Goal: Use online tool/utility

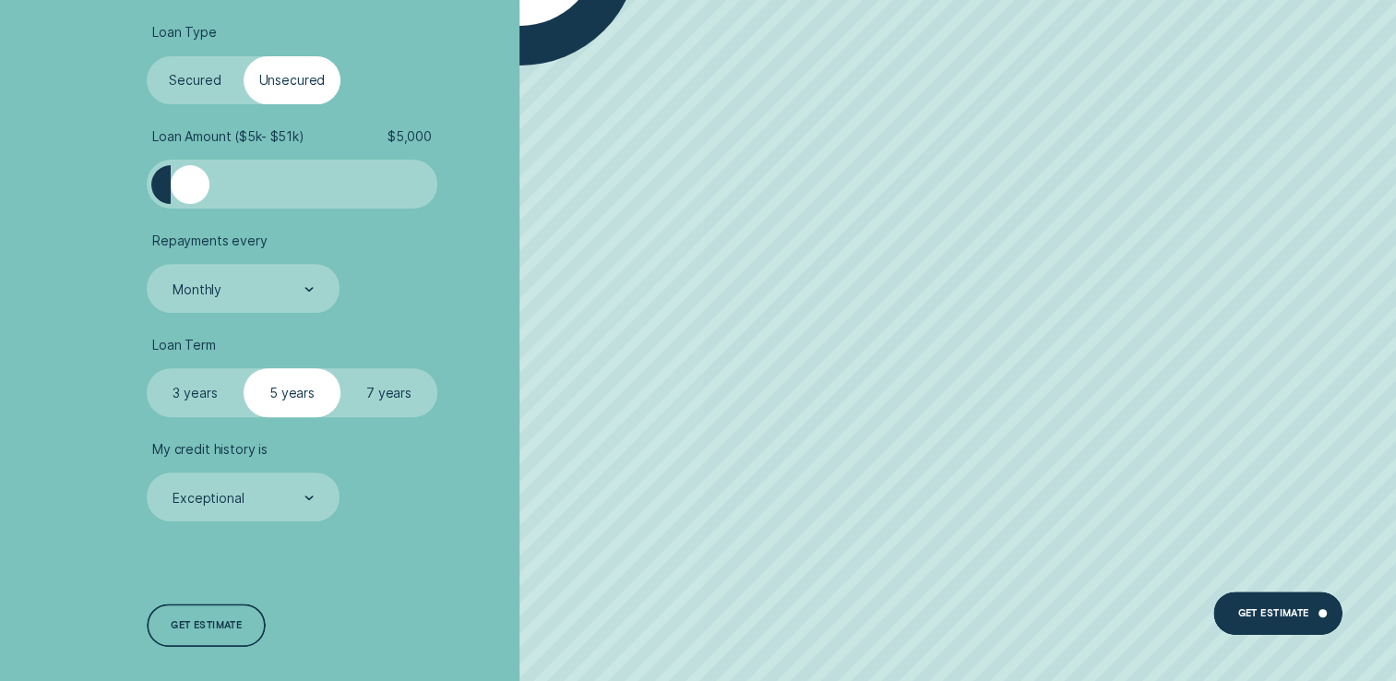
scroll to position [646, 0]
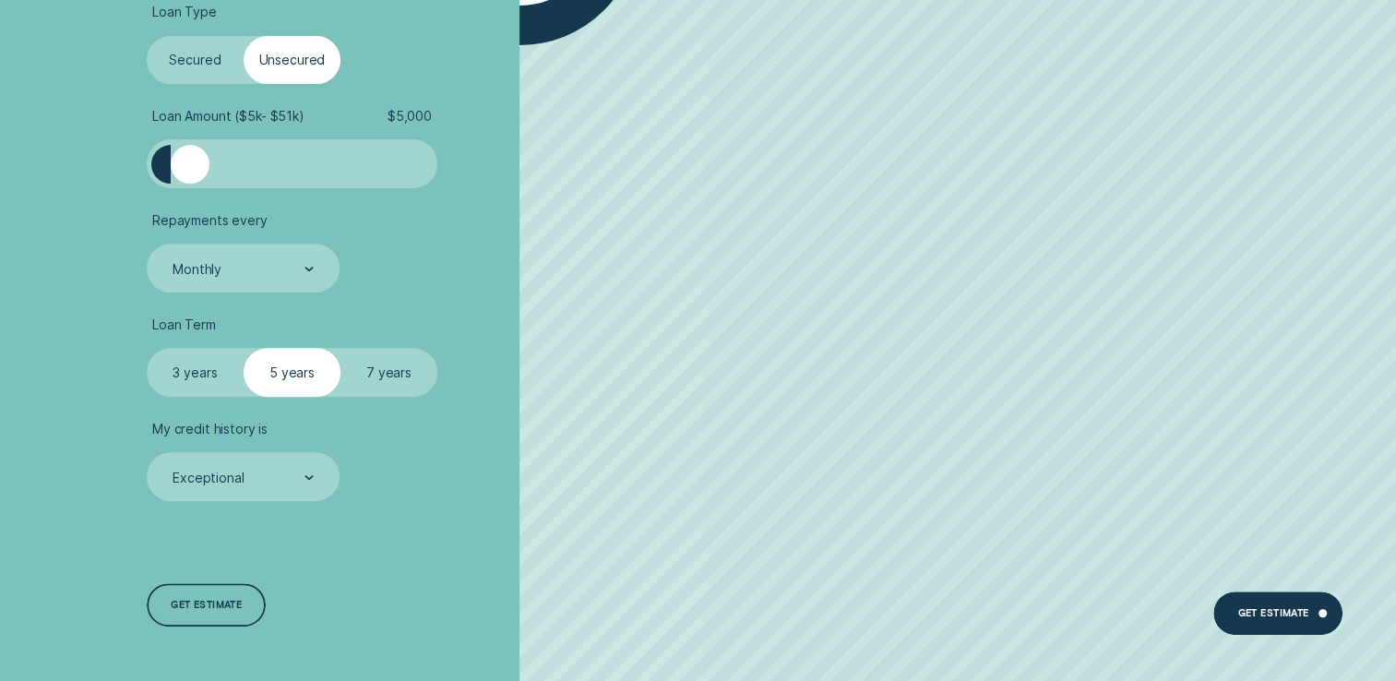
drag, startPoint x: 197, startPoint y: 177, endPoint x: 222, endPoint y: 179, distance: 25.0
click at [222, 179] on div at bounding box center [292, 164] width 243 height 39
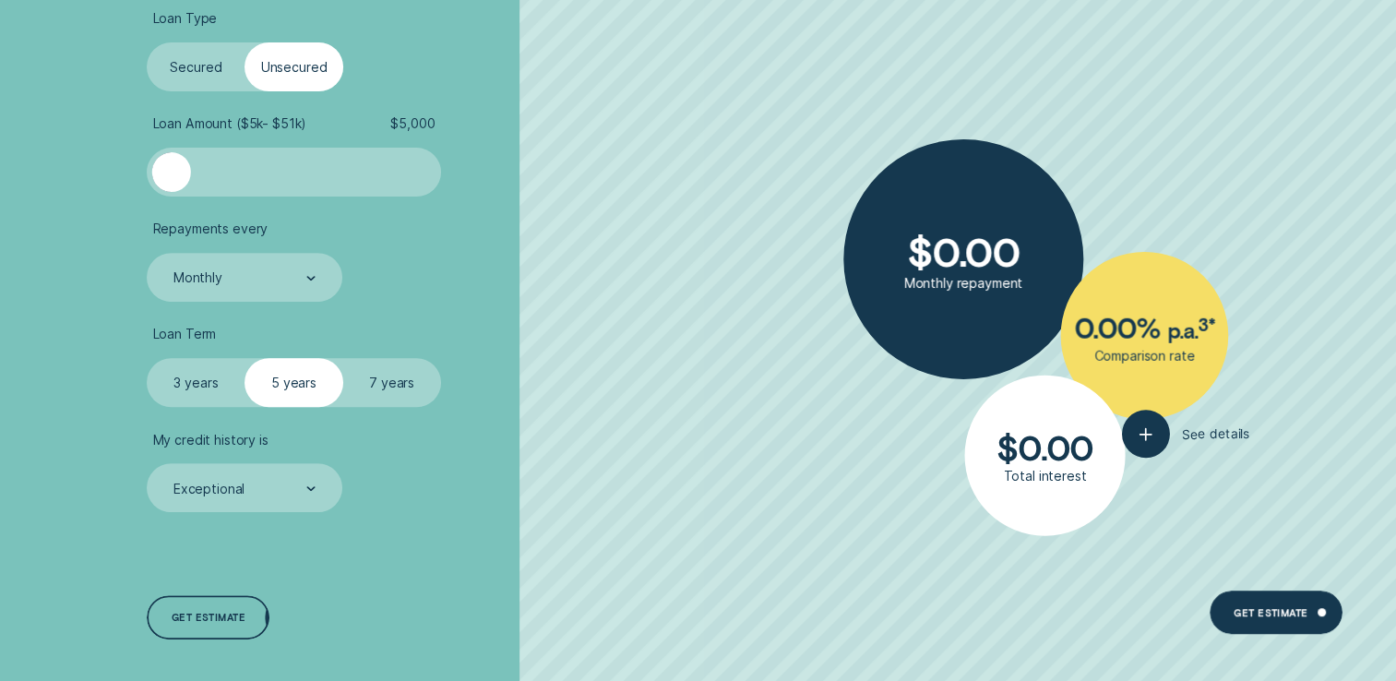
scroll to position [688, 0]
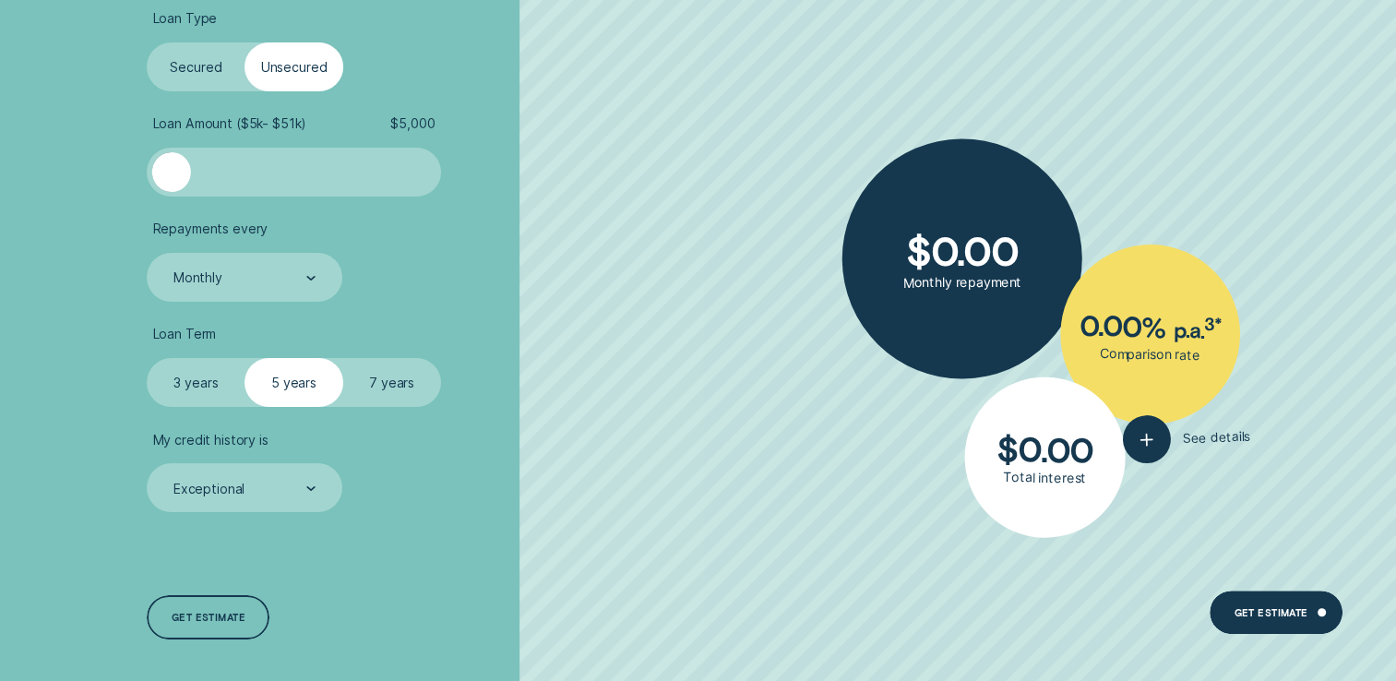
drag, startPoint x: 201, startPoint y: 173, endPoint x: 267, endPoint y: 179, distance: 65.9
click at [267, 179] on div at bounding box center [294, 171] width 245 height 39
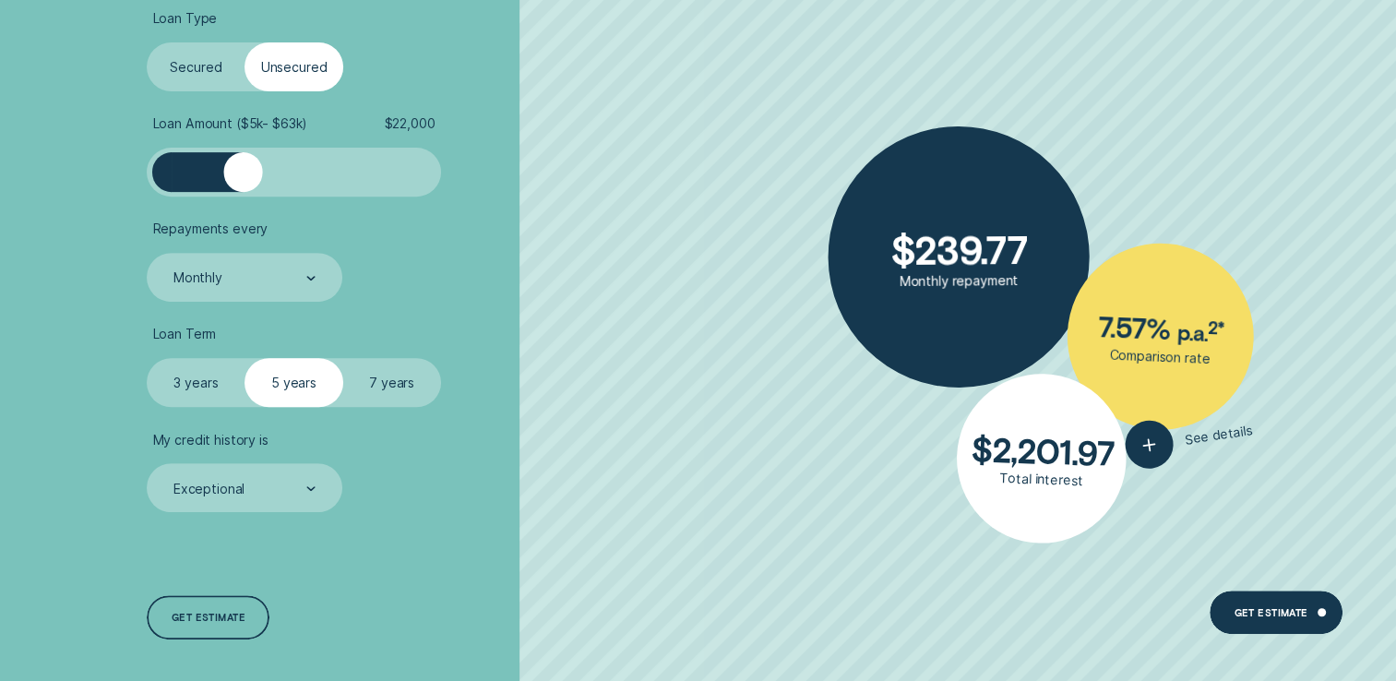
drag, startPoint x: 170, startPoint y: 166, endPoint x: 244, endPoint y: 172, distance: 74.0
click at [244, 172] on div at bounding box center [242, 171] width 39 height 39
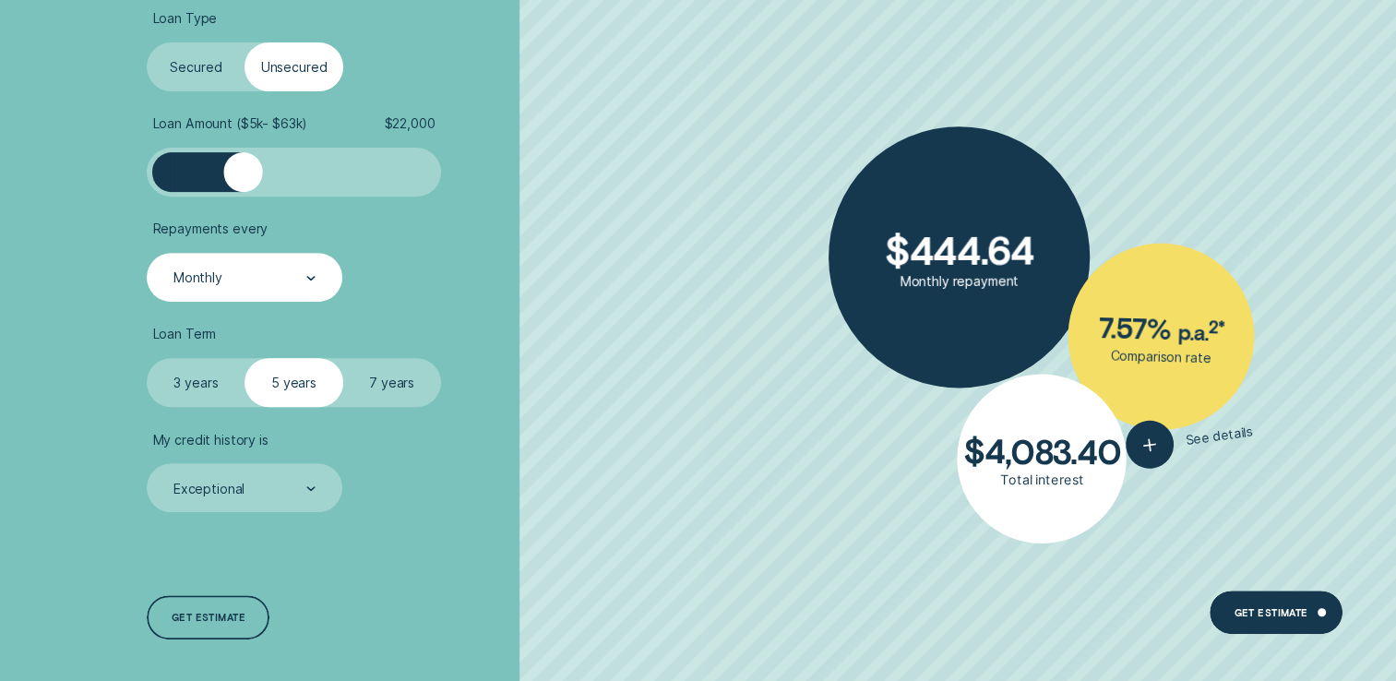
click at [250, 287] on div "Monthly" at bounding box center [244, 278] width 144 height 18
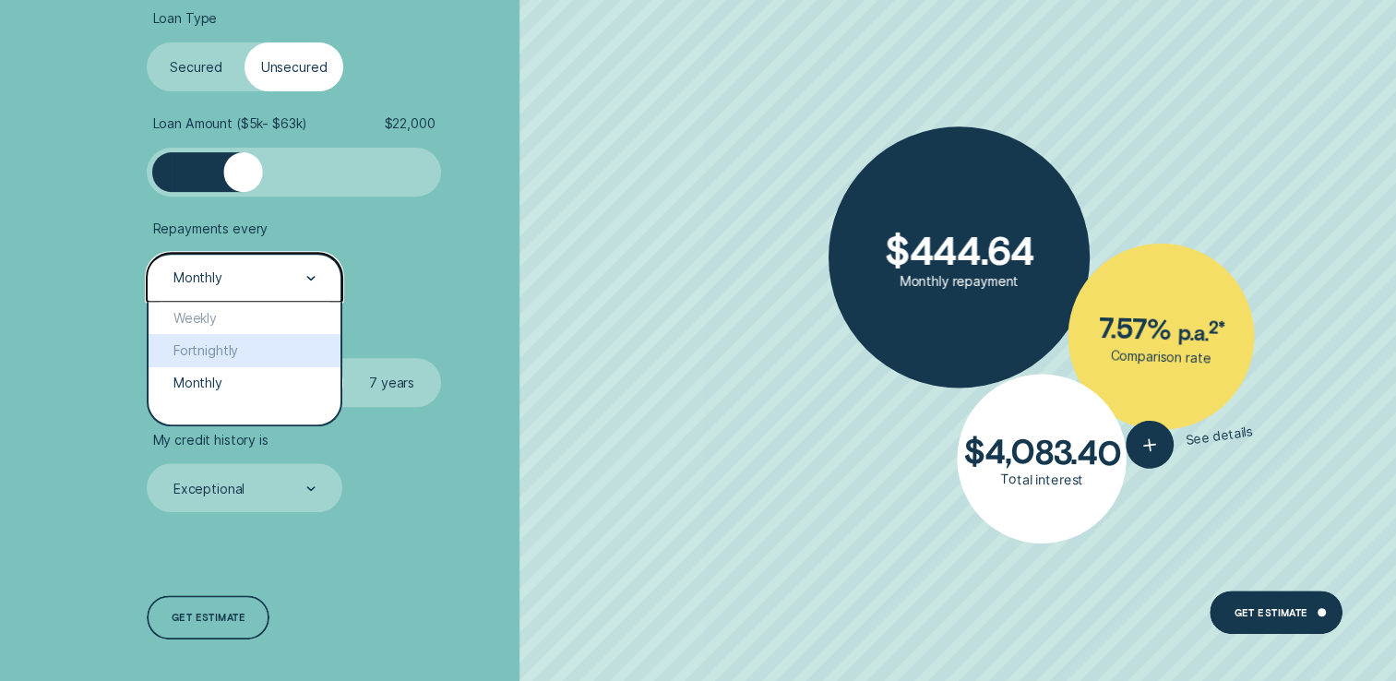
click at [211, 349] on div "Fortnightly" at bounding box center [244, 350] width 191 height 32
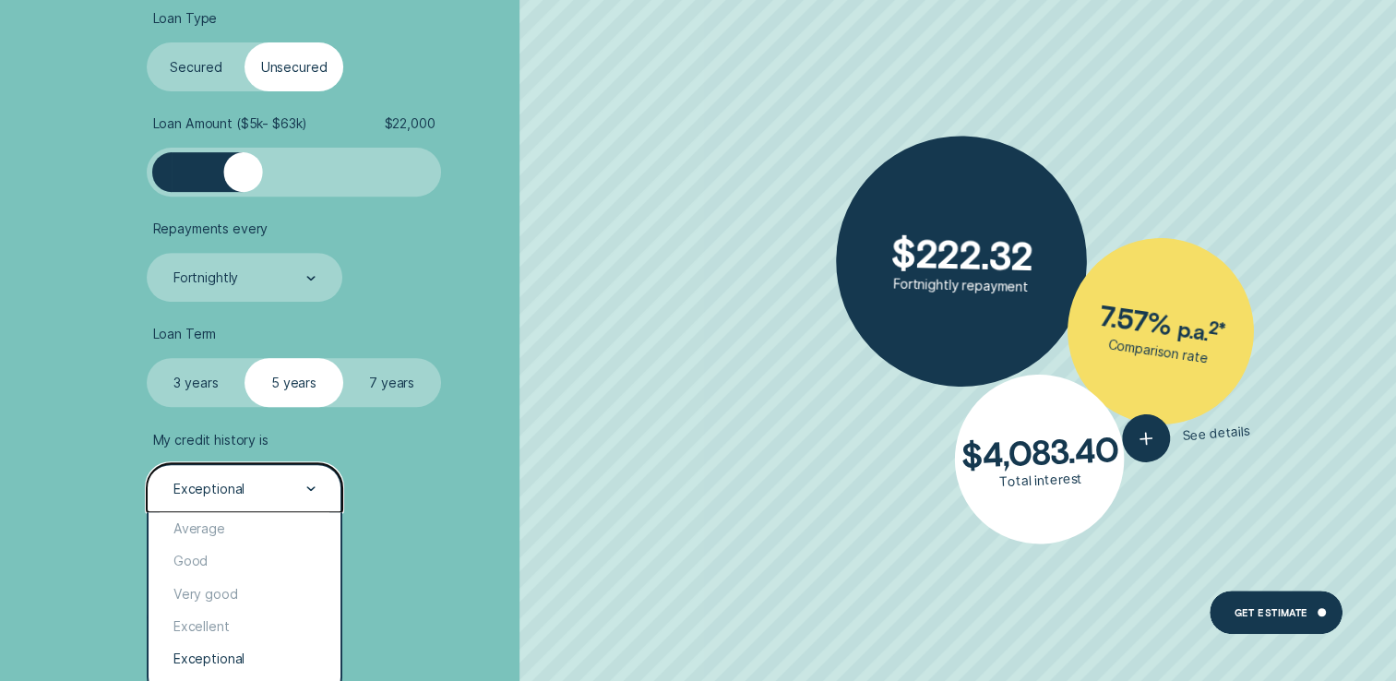
click at [275, 492] on div "Exceptional" at bounding box center [244, 489] width 144 height 18
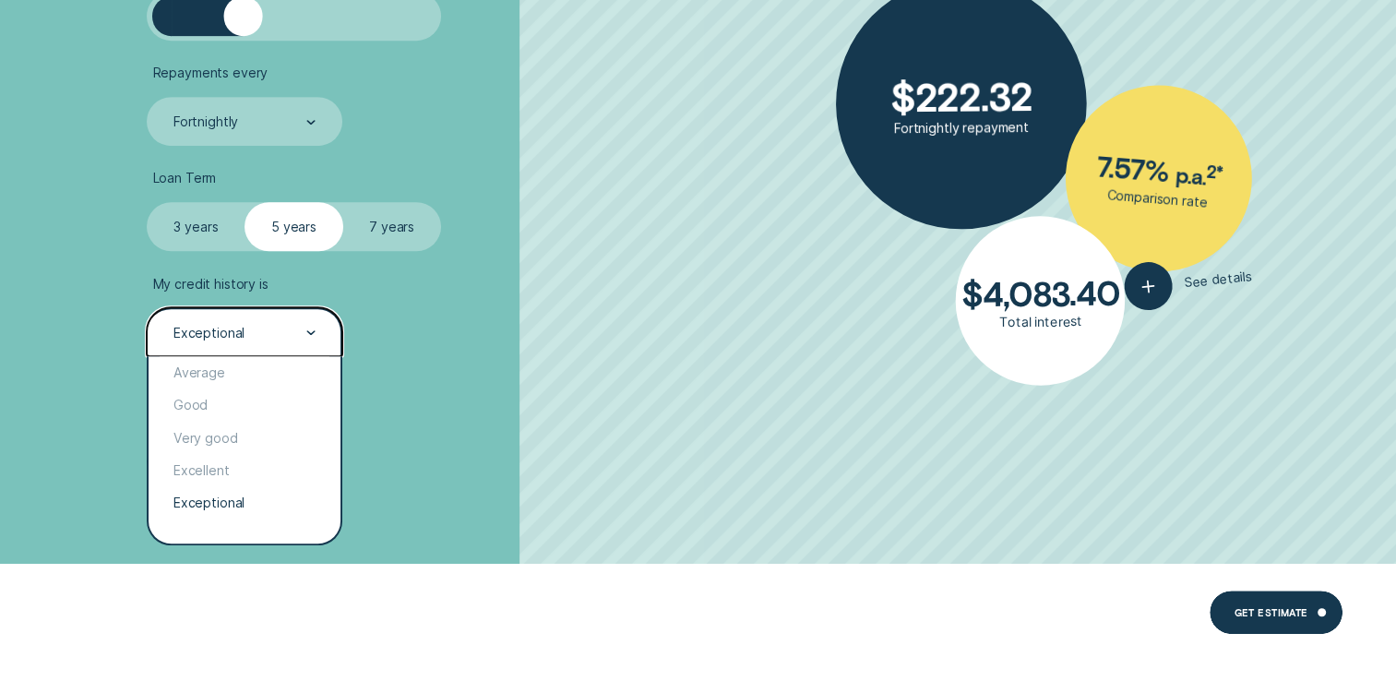
scroll to position [872, 0]
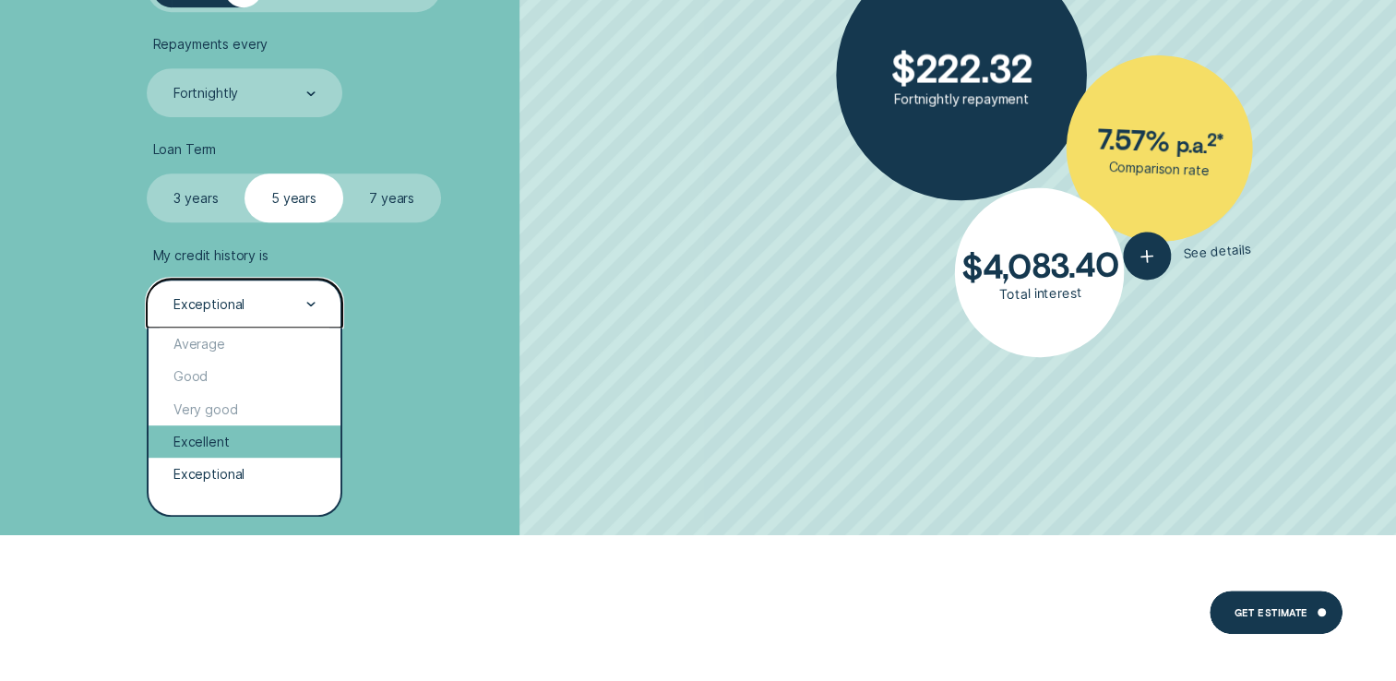
click at [246, 441] on div "Excellent" at bounding box center [244, 442] width 191 height 32
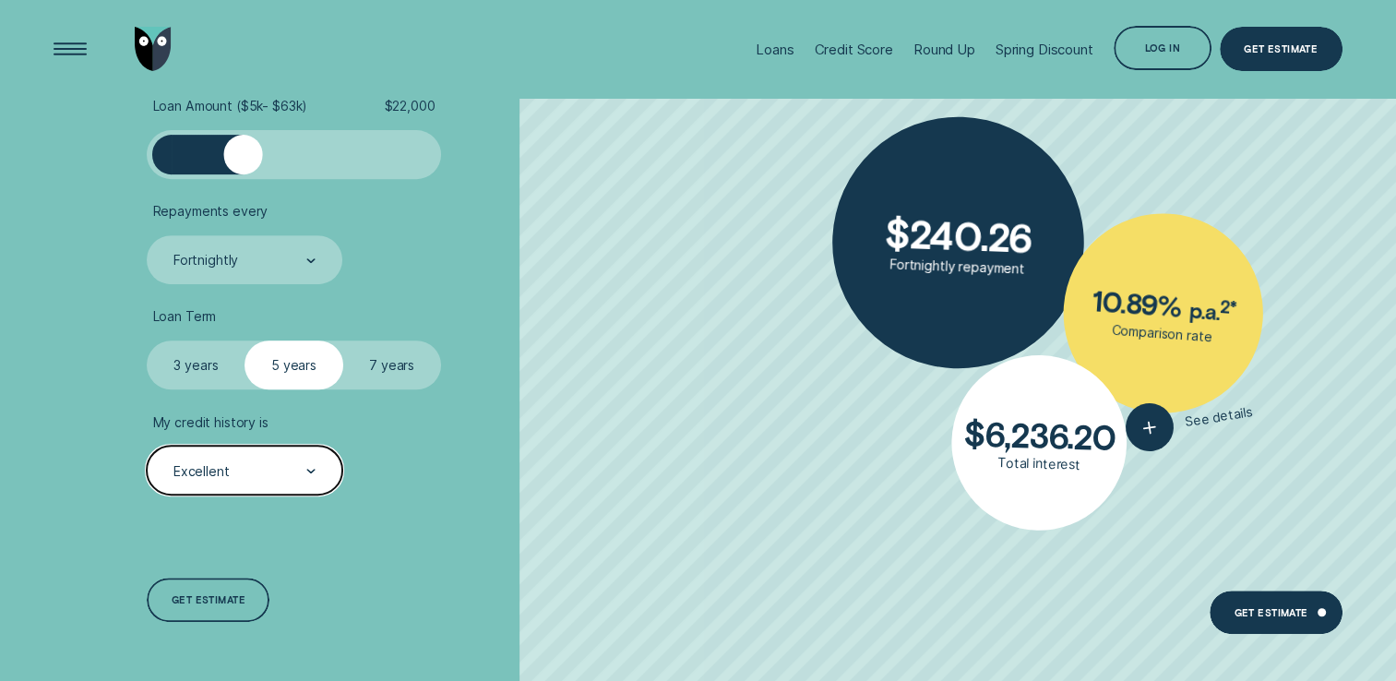
scroll to position [688, 0]
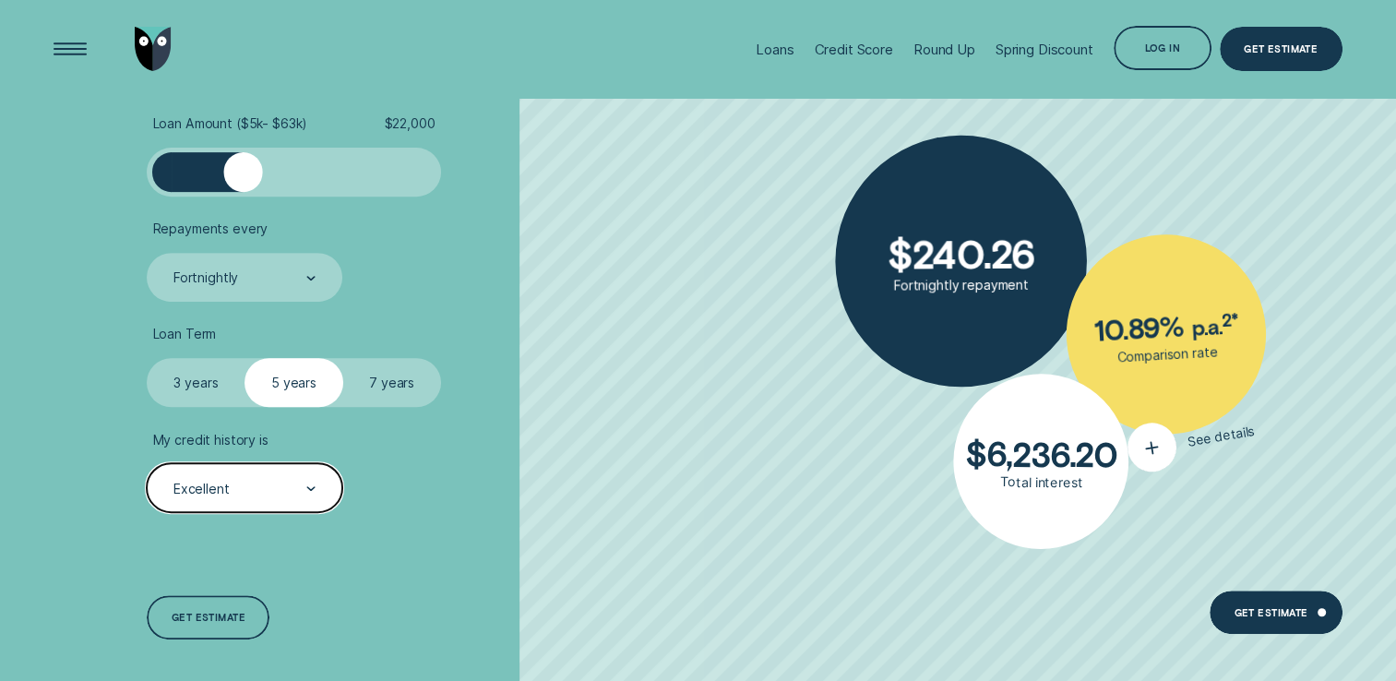
click at [1145, 447] on icon "button" at bounding box center [1153, 448] width 29 height 31
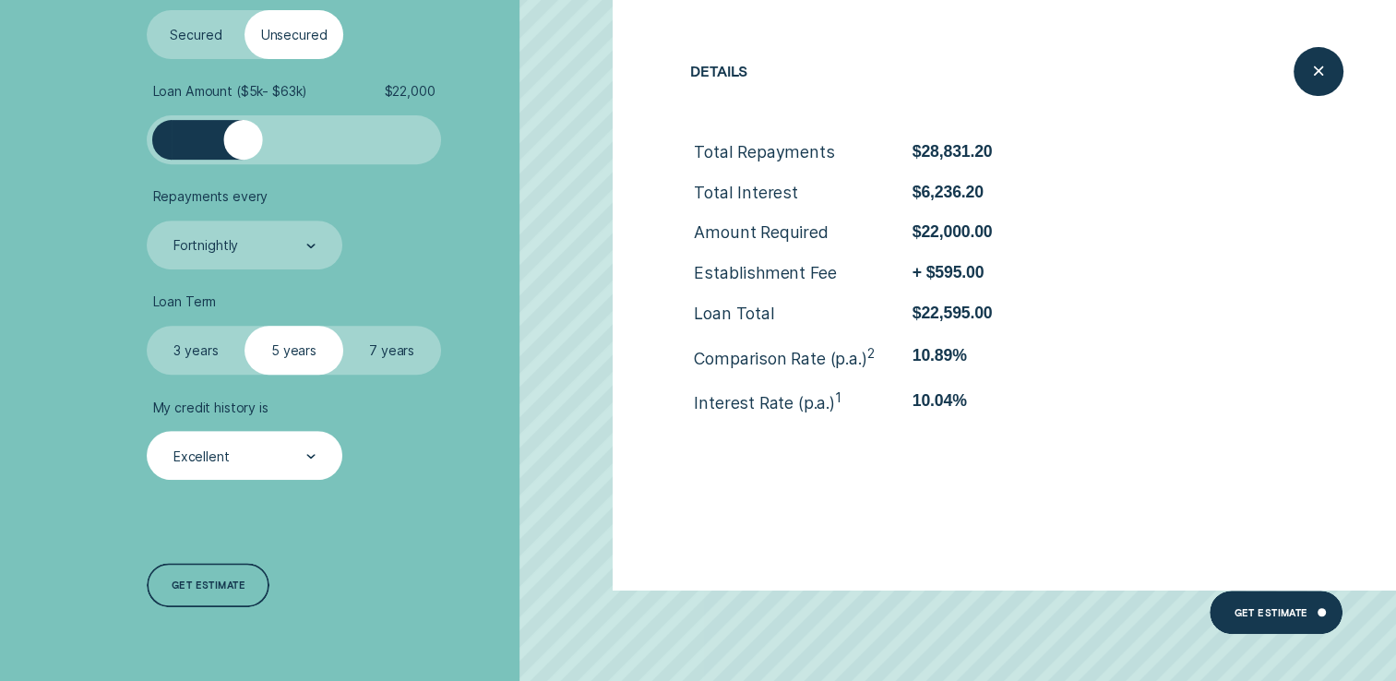
scroll to position [503, 0]
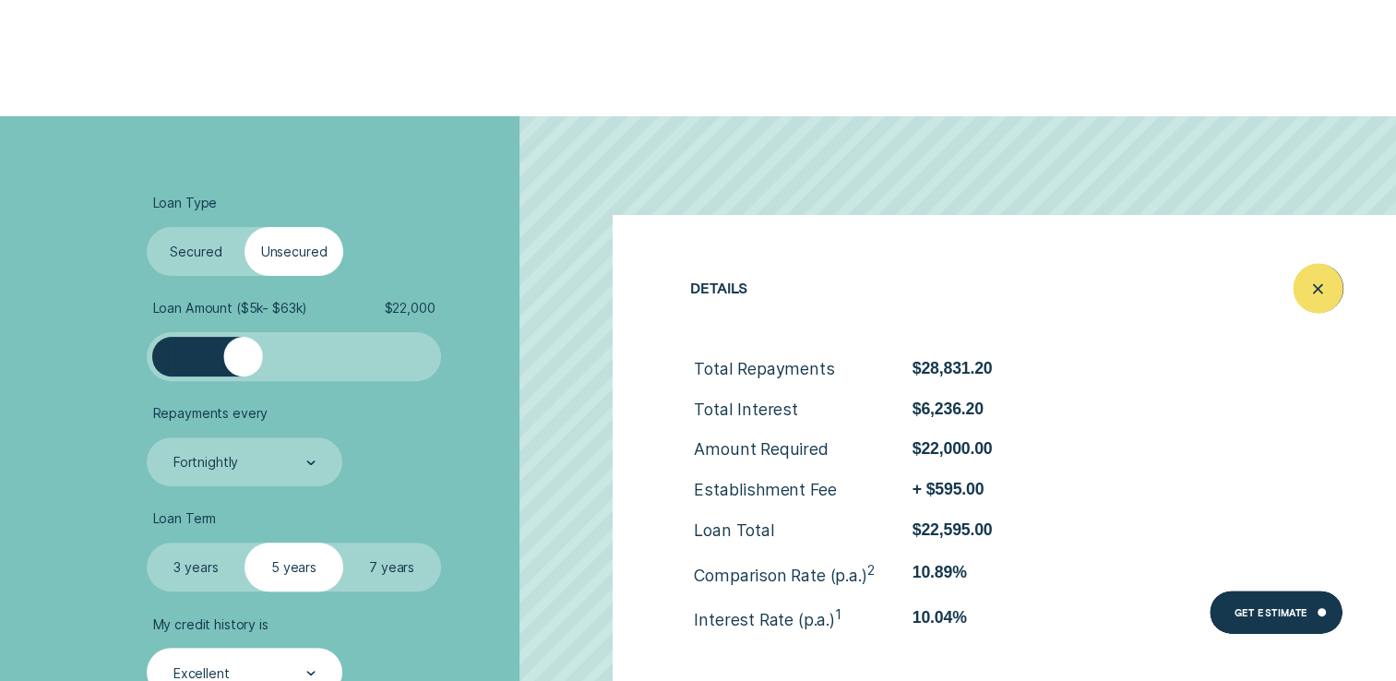
click at [1325, 298] on icon "Close loan details" at bounding box center [1318, 288] width 25 height 29
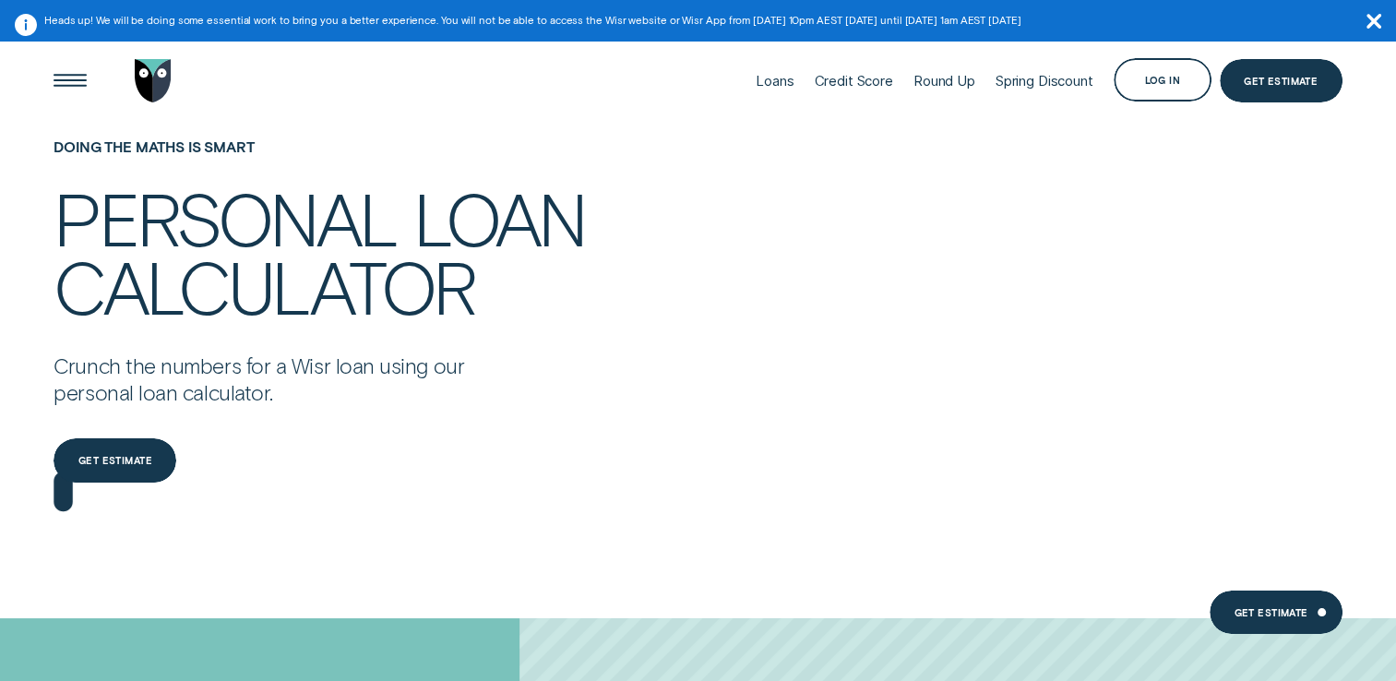
scroll to position [0, 0]
